Goal: Transaction & Acquisition: Subscribe to service/newsletter

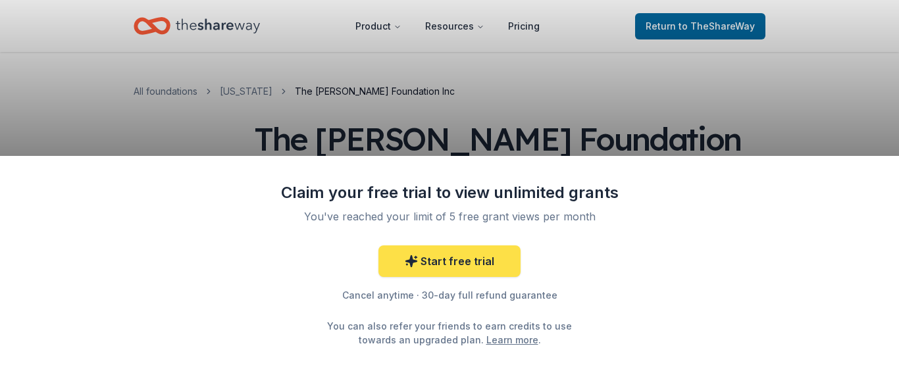
click at [447, 269] on link "Start free trial" at bounding box center [449, 262] width 142 height 32
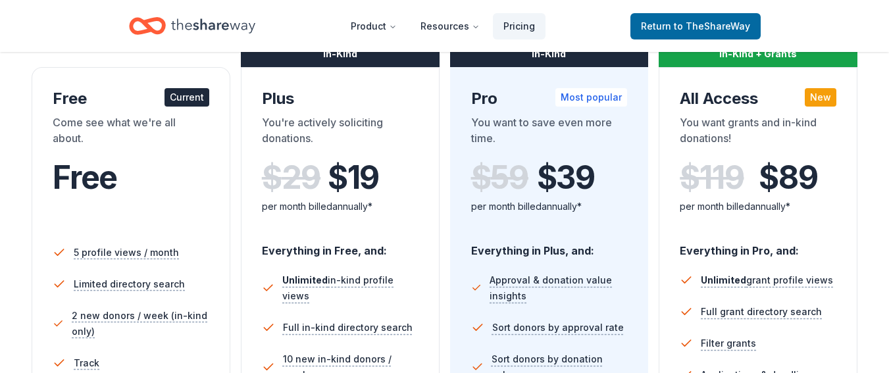
scroll to position [239, 0]
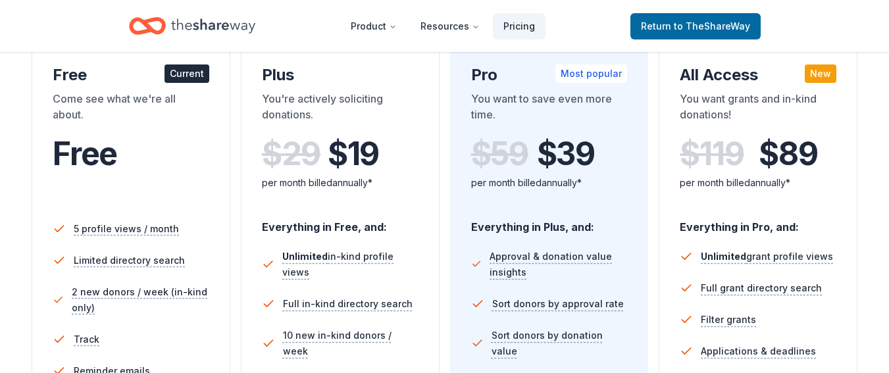
click at [188, 77] on div "Current" at bounding box center [187, 74] width 45 height 18
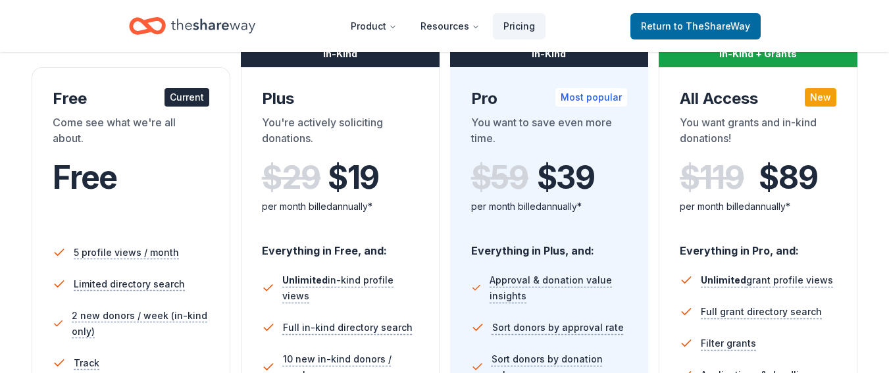
scroll to position [209, 0]
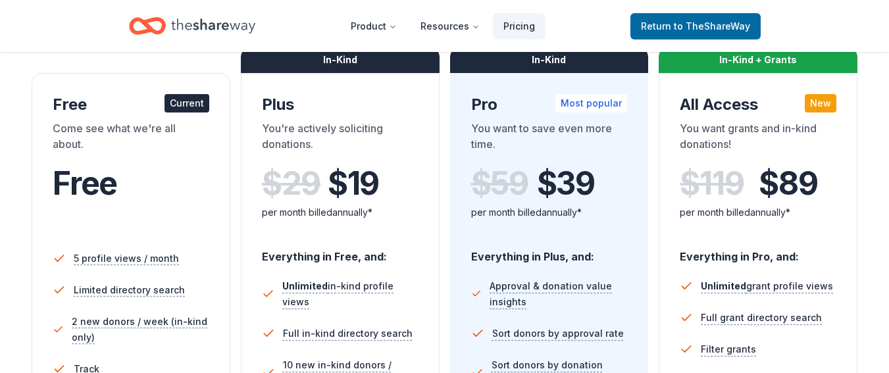
click at [181, 103] on div "Current" at bounding box center [187, 103] width 45 height 18
click at [187, 143] on div "Come see what we're all about." at bounding box center [131, 138] width 157 height 37
click at [697, 32] on span "Return to TheShareWay" at bounding box center [695, 26] width 109 height 16
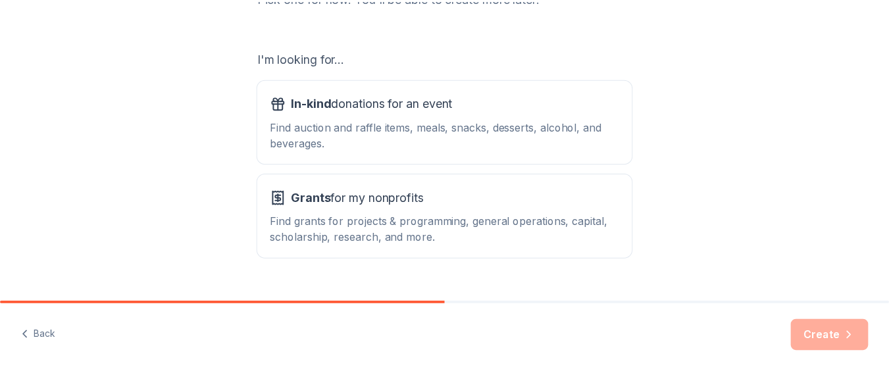
scroll to position [229, 0]
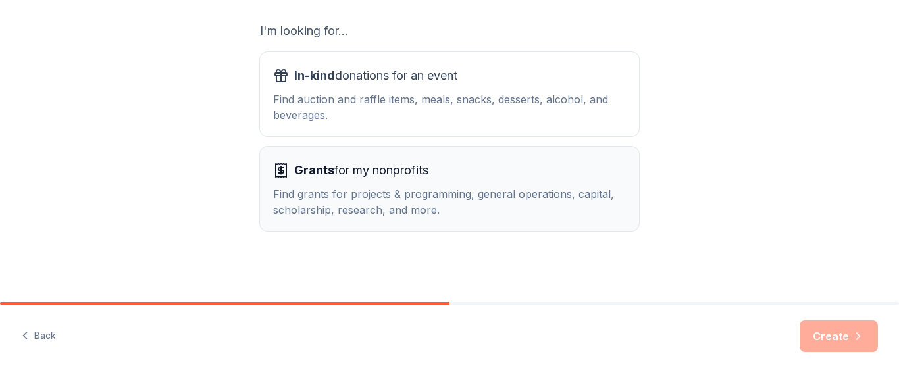
click at [338, 167] on span "Grants for my nonprofits" at bounding box center [361, 170] width 134 height 21
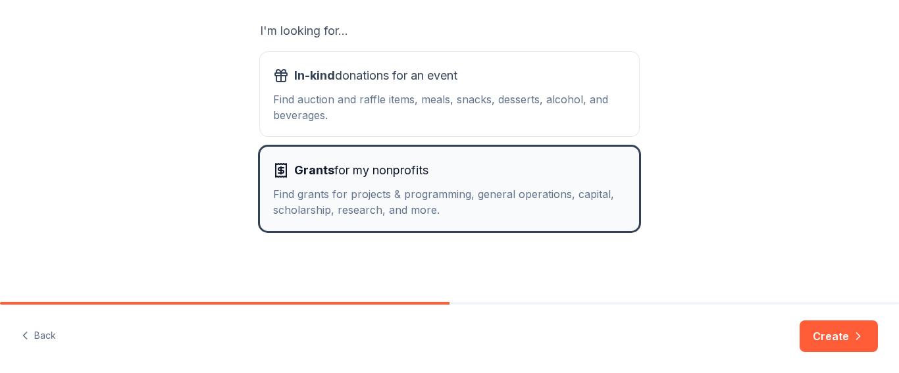
click at [344, 173] on span "Grants for my nonprofits" at bounding box center [361, 170] width 134 height 21
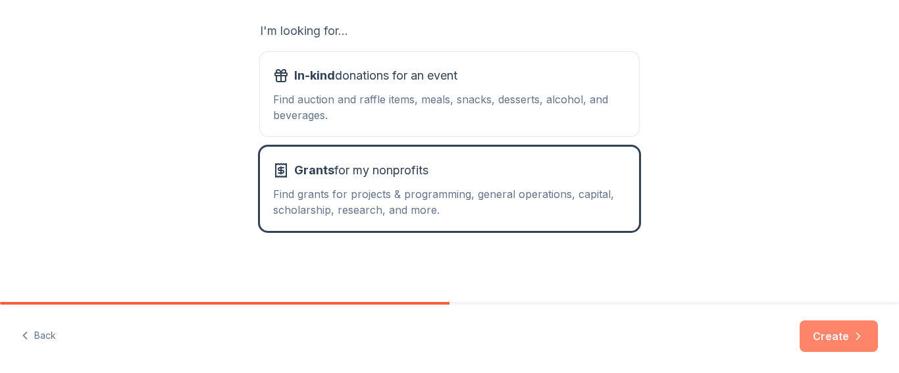
click at [827, 334] on button "Create" at bounding box center [839, 337] width 78 height 32
